Goal: Task Accomplishment & Management: Manage account settings

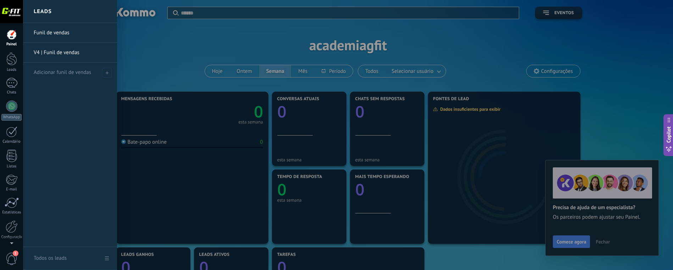
click at [63, 52] on link "V4 | Funil de vendas" at bounding box center [72, 53] width 76 height 20
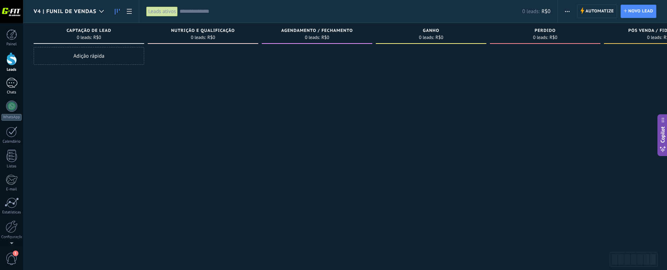
click at [8, 83] on div at bounding box center [11, 83] width 11 height 10
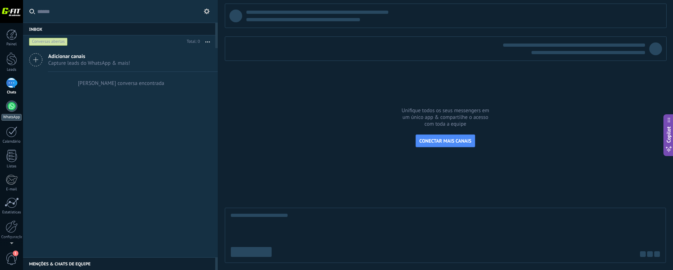
click at [10, 109] on div at bounding box center [11, 106] width 11 height 11
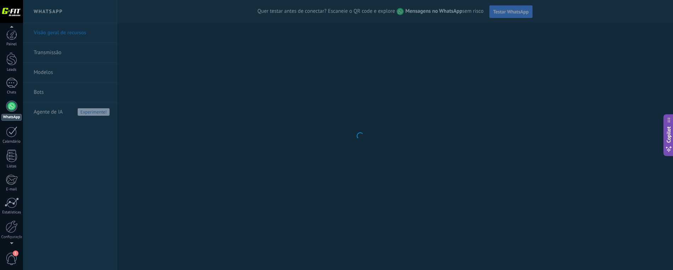
click at [11, 258] on span "1" at bounding box center [12, 259] width 12 height 12
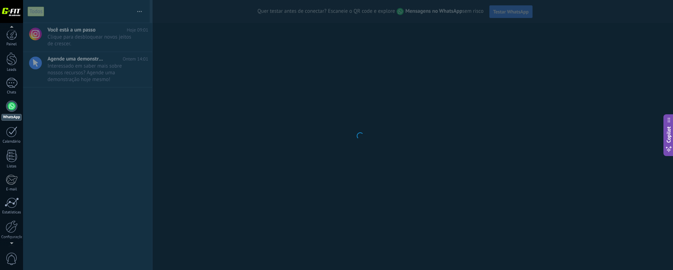
scroll to position [21, 0]
click at [11, 201] on div at bounding box center [12, 205] width 12 height 12
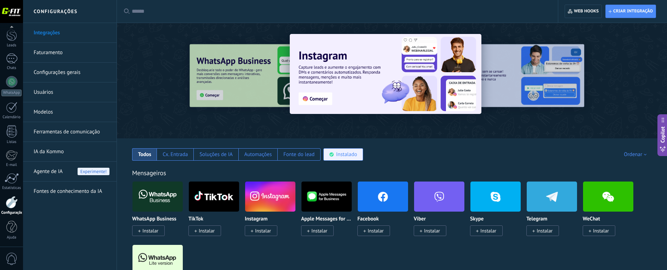
click at [345, 156] on div "Instalado" at bounding box center [346, 154] width 21 height 7
